Goal: Navigation & Orientation: Locate item on page

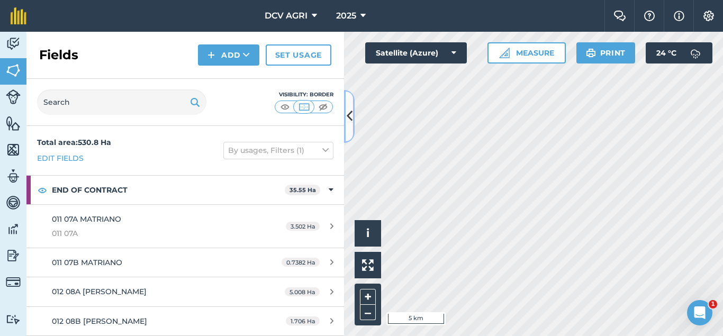
click at [353, 123] on button at bounding box center [349, 116] width 11 height 53
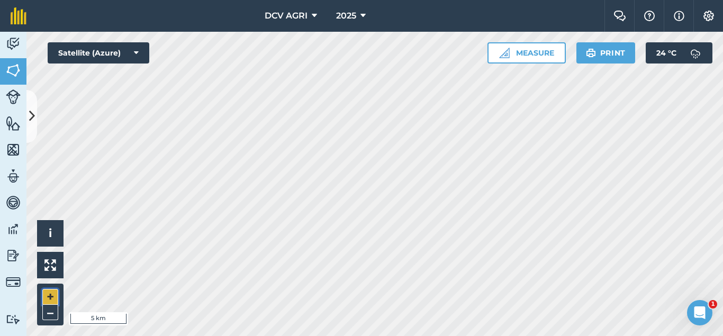
click at [48, 298] on button "+" at bounding box center [50, 297] width 16 height 16
click at [44, 293] on button "+" at bounding box center [50, 297] width 16 height 16
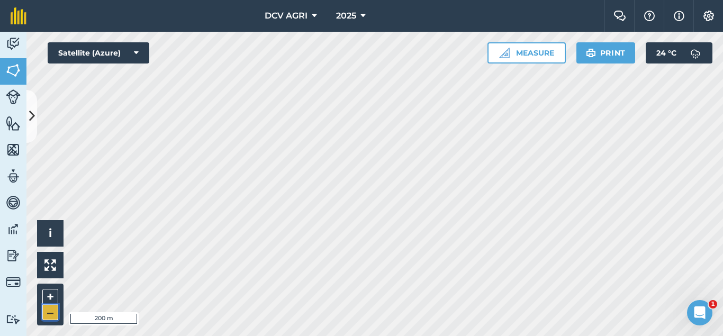
click at [49, 312] on button "–" at bounding box center [50, 312] width 16 height 15
click at [50, 292] on button "+" at bounding box center [50, 297] width 16 height 16
click at [45, 291] on button "+" at bounding box center [50, 297] width 16 height 16
click at [49, 312] on button "–" at bounding box center [50, 312] width 16 height 15
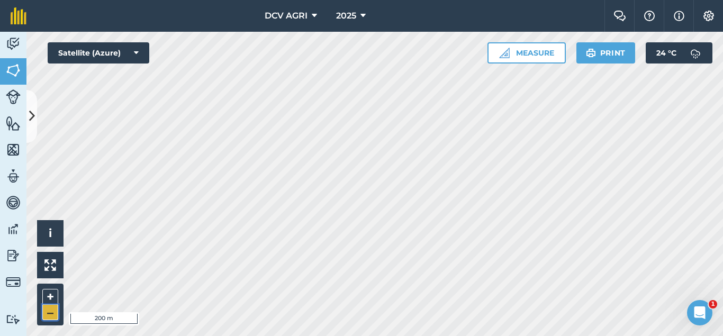
click at [49, 312] on button "–" at bounding box center [50, 312] width 16 height 15
click at [47, 294] on button "+" at bounding box center [50, 297] width 16 height 16
click at [57, 312] on button "–" at bounding box center [50, 312] width 16 height 15
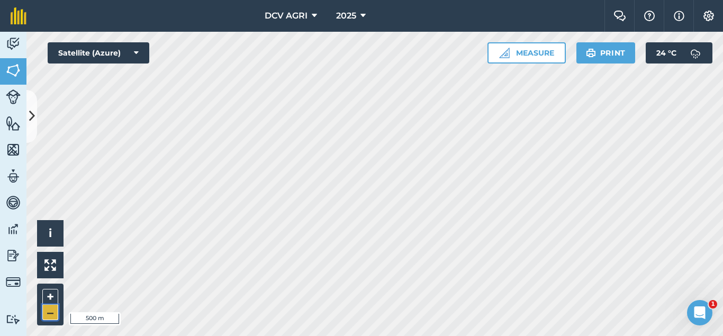
click at [57, 312] on button "–" at bounding box center [50, 312] width 16 height 15
click at [50, 298] on button "+" at bounding box center [50, 297] width 16 height 16
click at [180, 120] on div "Hello i © 2025 TomTom, Microsoft 500 m + –" at bounding box center [374, 184] width 697 height 305
click at [48, 291] on button "+" at bounding box center [50, 297] width 16 height 16
click at [51, 292] on button "+" at bounding box center [50, 297] width 16 height 16
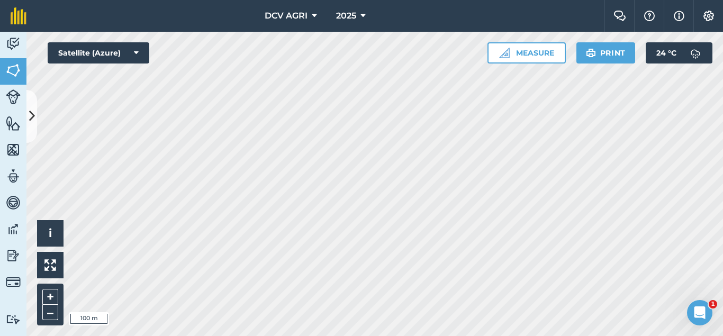
click at [418, 19] on div "DCV AGRI 2025 Farm Chat Help Info Settings DCV AGRI - 2025 Reproduced with the …" at bounding box center [361, 168] width 723 height 336
click at [51, 299] on button "+" at bounding box center [50, 297] width 16 height 16
click at [51, 314] on button "–" at bounding box center [50, 312] width 16 height 15
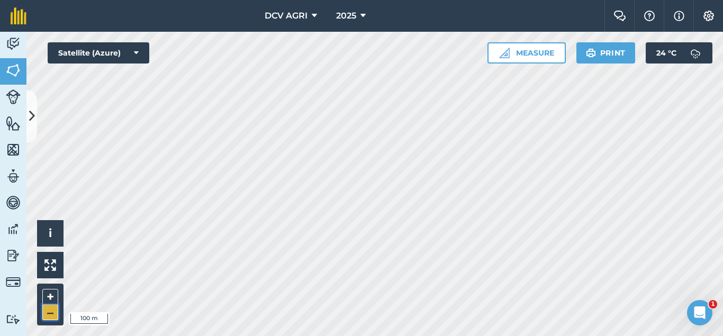
click at [53, 312] on button "–" at bounding box center [50, 312] width 16 height 15
click at [408, 6] on div "DCV AGRI 2025 Farm Chat Help Info Settings DCV AGRI - 2025 Reproduced with the …" at bounding box center [361, 168] width 723 height 336
click at [336, 10] on div "DCV AGRI 2025 Farm Chat Help Info Settings DCV AGRI - 2025 Reproduced with the …" at bounding box center [361, 168] width 723 height 336
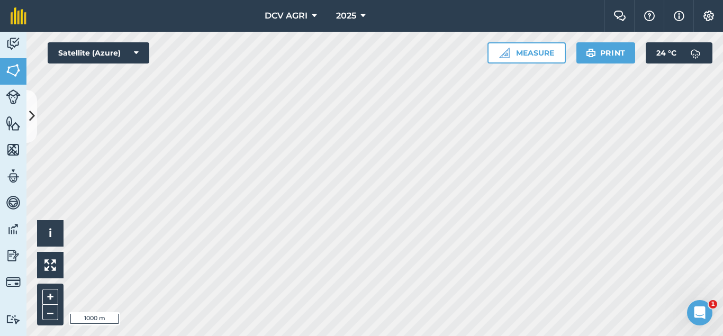
click at [378, 17] on div "DCV AGRI 2025 Farm Chat Help Info Settings DCV AGRI - 2025 Reproduced with the …" at bounding box center [361, 168] width 723 height 336
click at [53, 291] on button "+" at bounding box center [50, 297] width 16 height 16
click at [54, 296] on button "+" at bounding box center [50, 297] width 16 height 16
click at [53, 311] on button "–" at bounding box center [50, 312] width 16 height 15
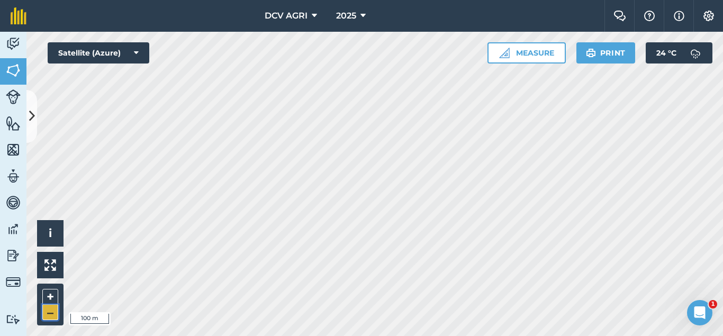
click at [53, 311] on button "–" at bounding box center [50, 312] width 16 height 15
click at [46, 297] on button "+" at bounding box center [50, 297] width 16 height 16
click at [534, 46] on div "Hello i © 2025 TomTom, Microsoft 200 m + – Satellite (Azure) Measure Print 24 °…" at bounding box center [374, 184] width 697 height 305
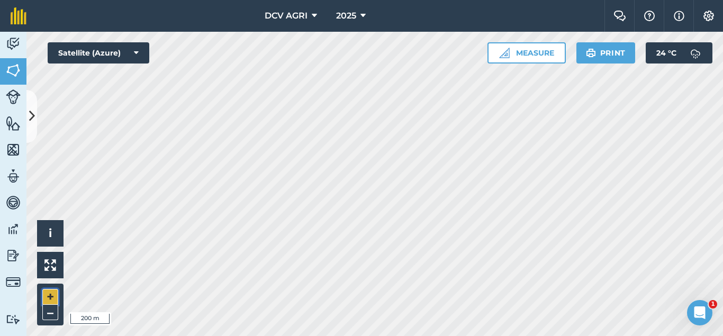
click at [47, 297] on button "+" at bounding box center [50, 297] width 16 height 16
click at [46, 312] on button "–" at bounding box center [50, 312] width 16 height 15
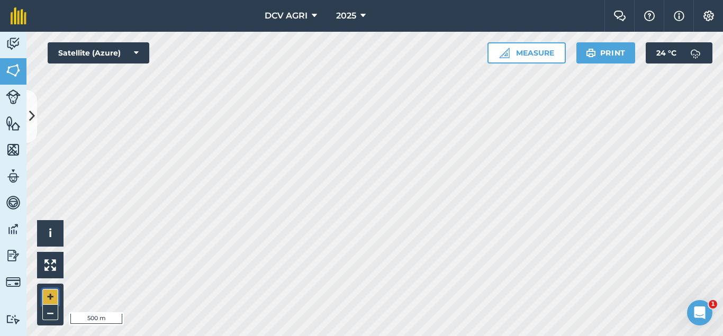
click at [51, 300] on button "+" at bounding box center [50, 297] width 16 height 16
click at [53, 310] on button "–" at bounding box center [50, 312] width 16 height 15
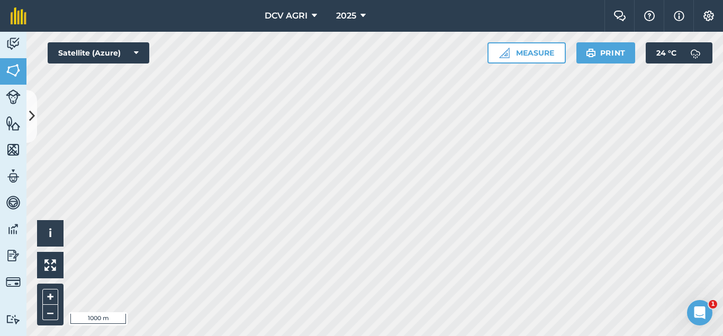
click at [359, 8] on div "DCV AGRI 2025 Farm Chat Help Info Settings DCV AGRI - 2025 Reproduced with the …" at bounding box center [361, 168] width 723 height 336
click at [50, 296] on button "+" at bounding box center [50, 297] width 16 height 16
click at [56, 295] on button "+" at bounding box center [50, 297] width 16 height 16
